Goal: Information Seeking & Learning: Learn about a topic

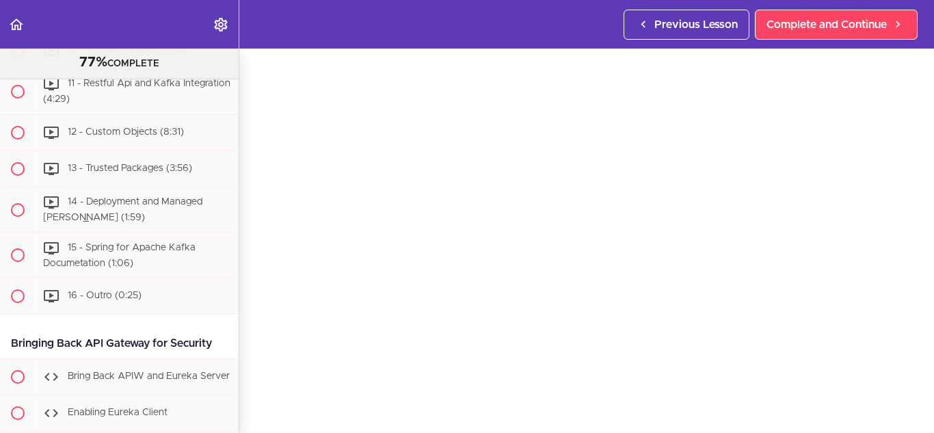
scroll to position [55, 0]
click at [142, 29] on div "9 - ConsumerConfig (5:19)" at bounding box center [137, 14] width 203 height 30
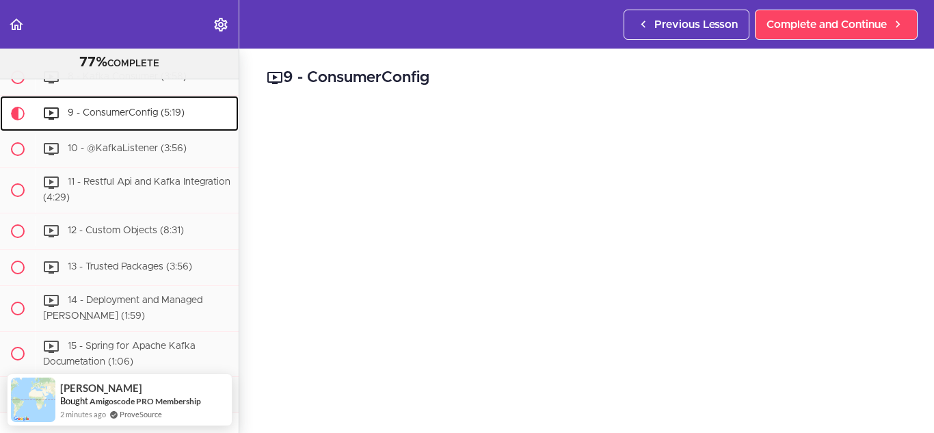
scroll to position [6843, 0]
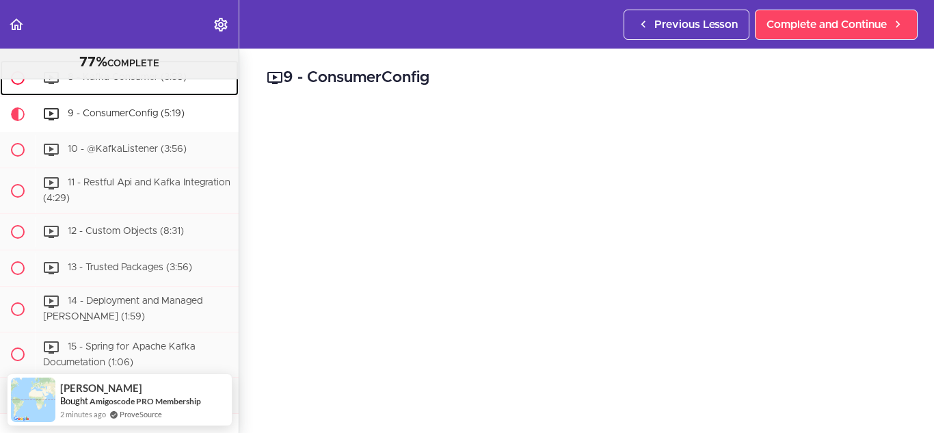
click at [21, 85] on span at bounding box center [18, 78] width 14 height 14
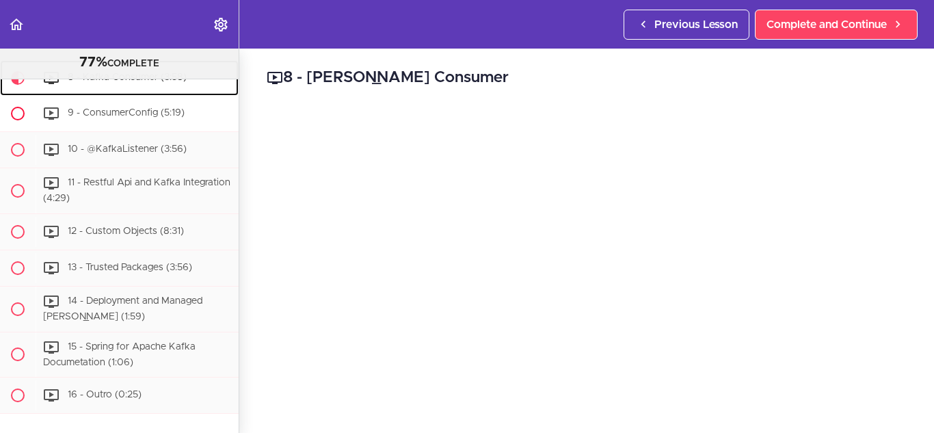
scroll to position [6942, 0]
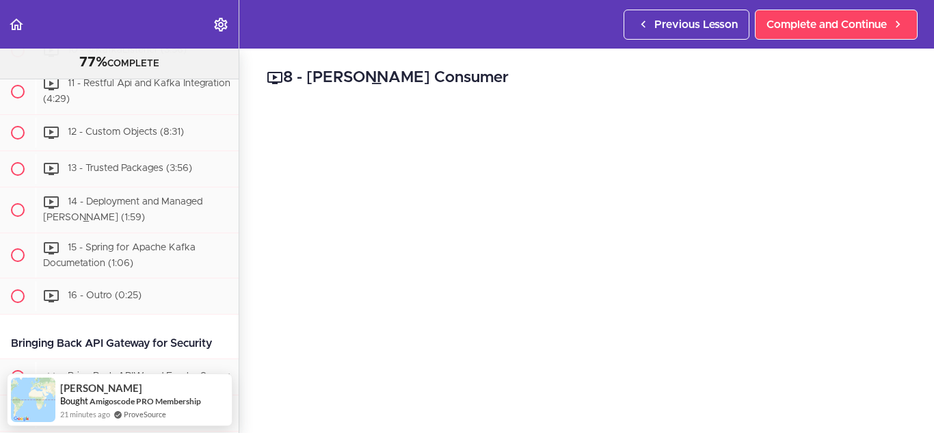
click at [121, 32] on link "9 - ConsumerConfig (5:19)" at bounding box center [119, 15] width 239 height 36
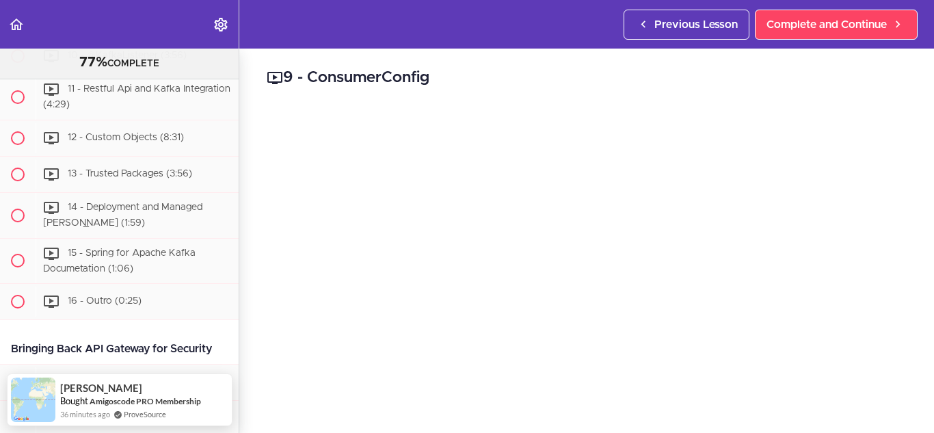
scroll to position [6931, 0]
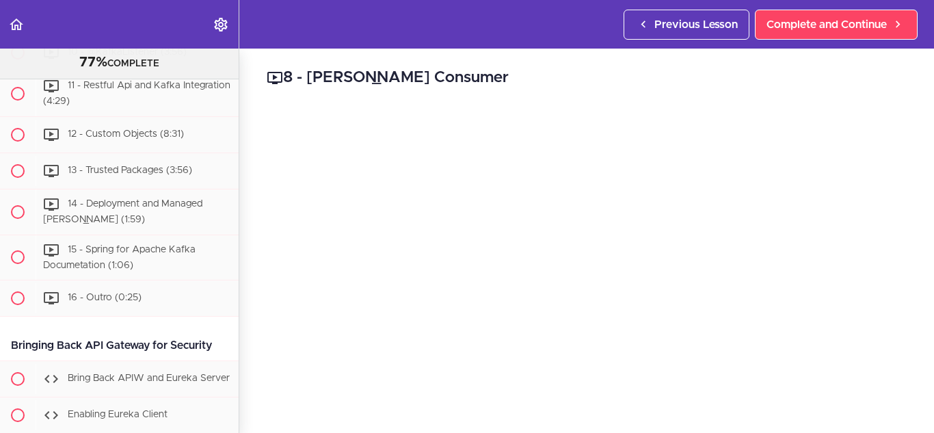
scroll to position [6942, 0]
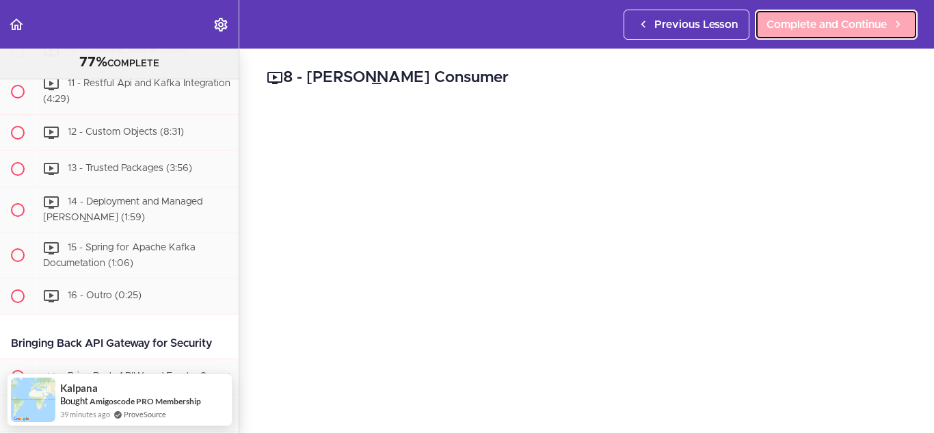
click at [788, 28] on span "Complete and Continue" at bounding box center [827, 24] width 120 height 16
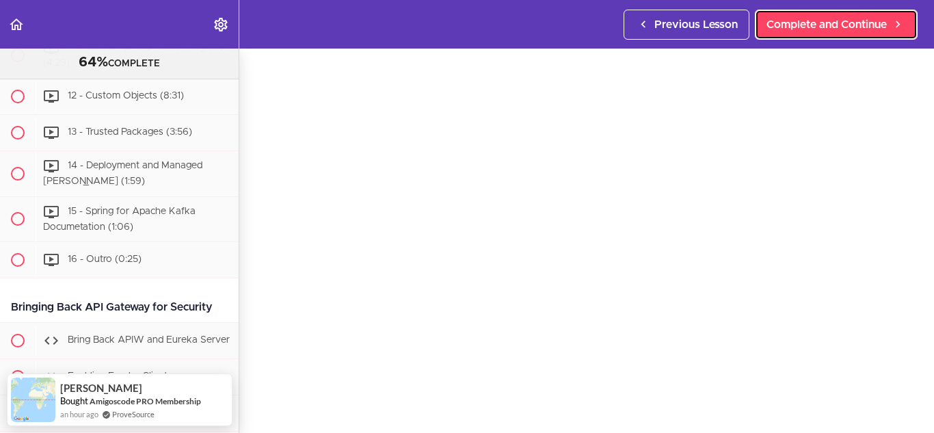
scroll to position [49, 0]
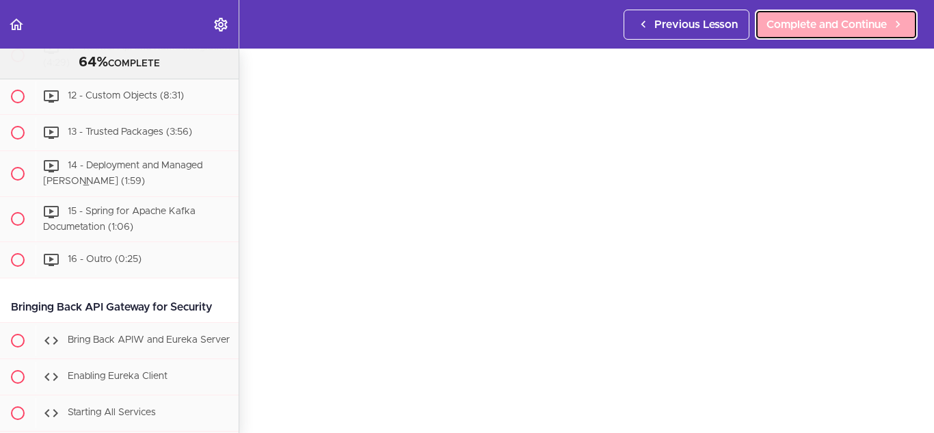
click at [792, 34] on link "Complete and Continue" at bounding box center [836, 25] width 163 height 30
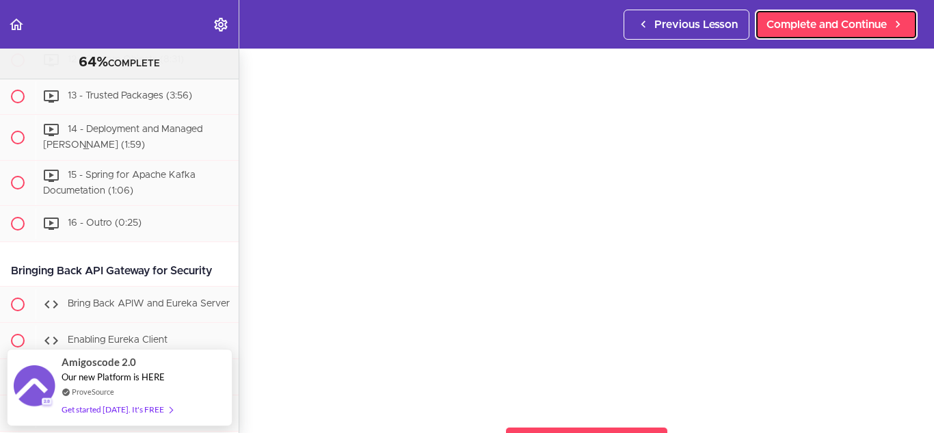
scroll to position [64, 0]
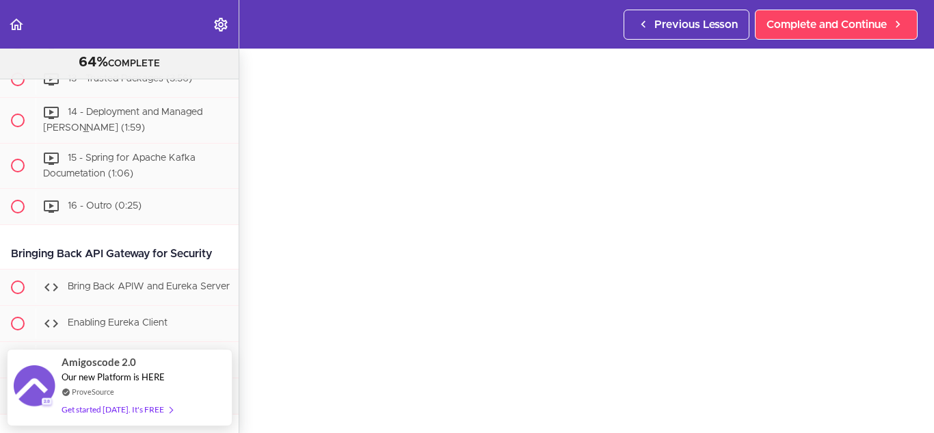
scroll to position [54, 0]
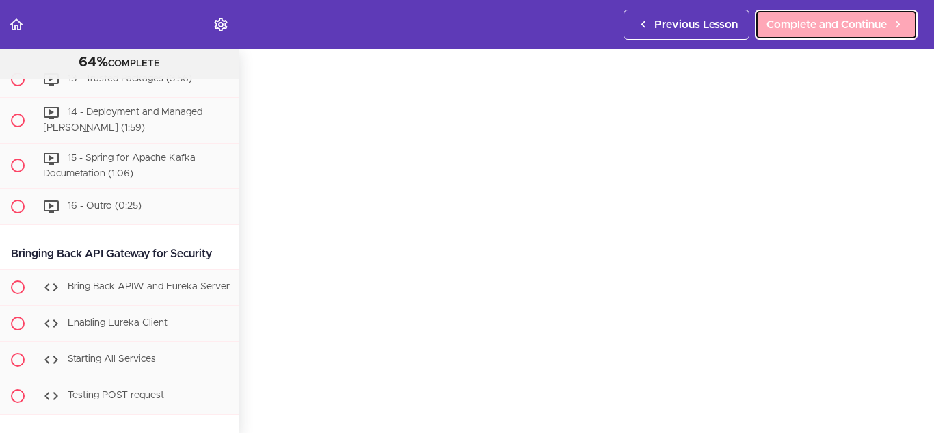
click at [797, 23] on span "Complete and Continue" at bounding box center [827, 24] width 120 height 16
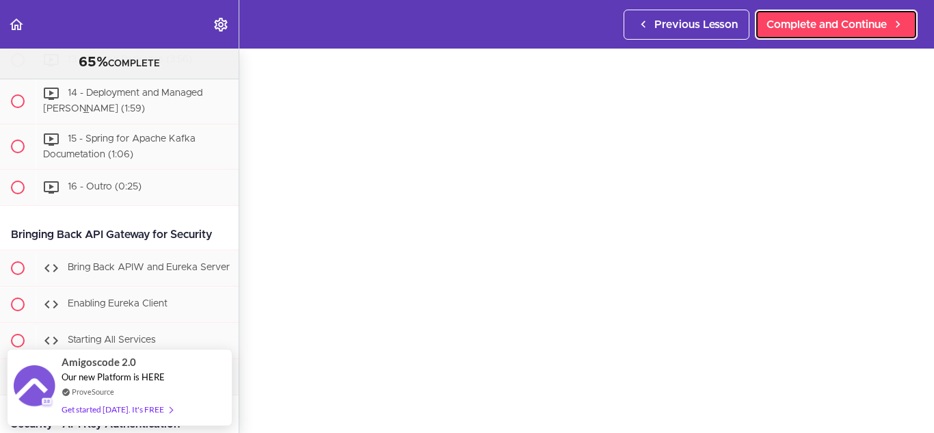
scroll to position [55, 0]
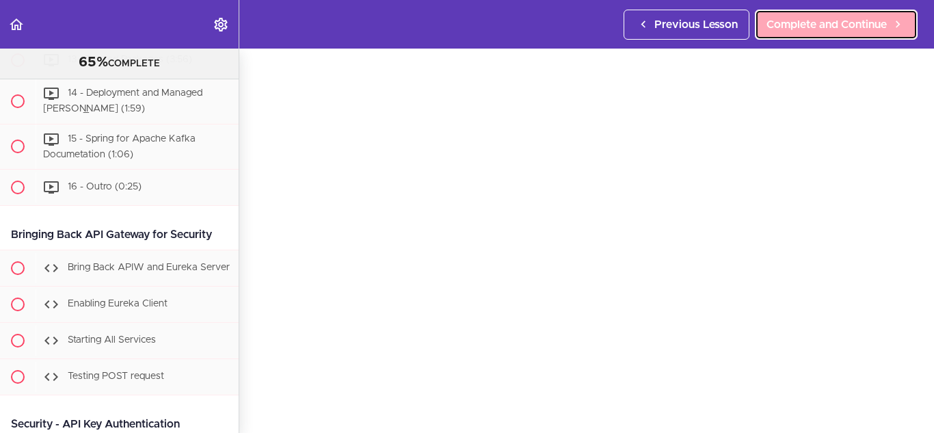
click at [843, 25] on span "Complete and Continue" at bounding box center [827, 24] width 120 height 16
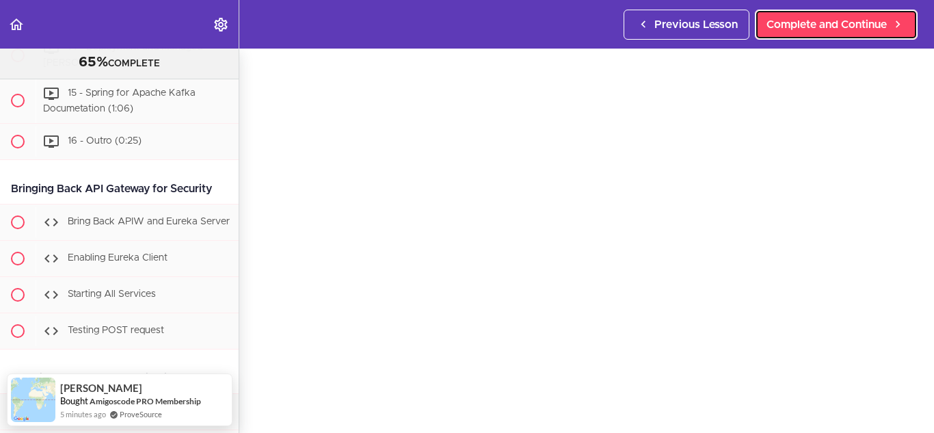
scroll to position [57, 0]
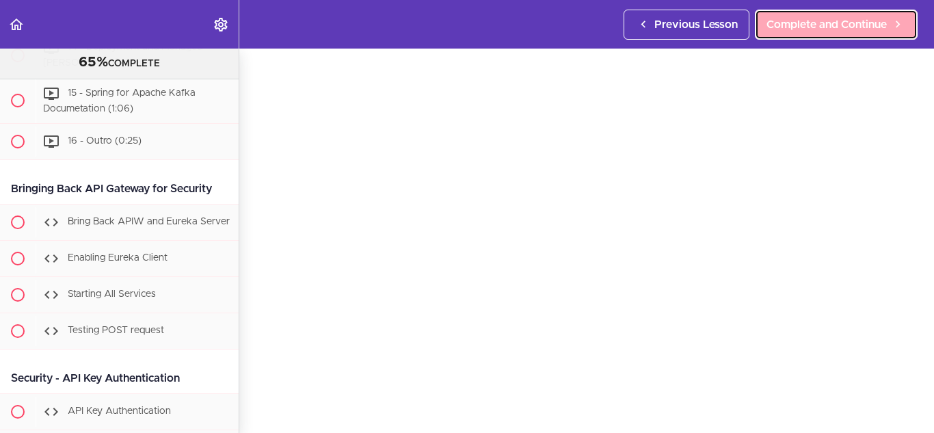
click at [787, 18] on span "Complete and Continue" at bounding box center [827, 24] width 120 height 16
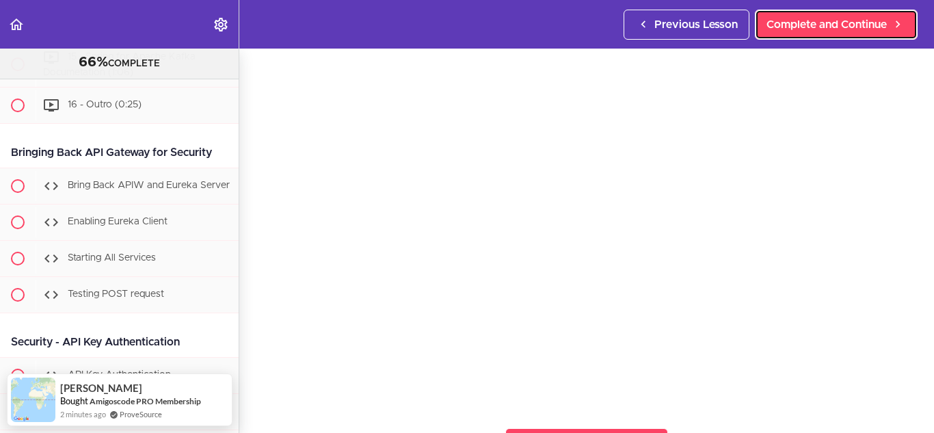
scroll to position [51, 0]
